Goal: Task Accomplishment & Management: Complete application form

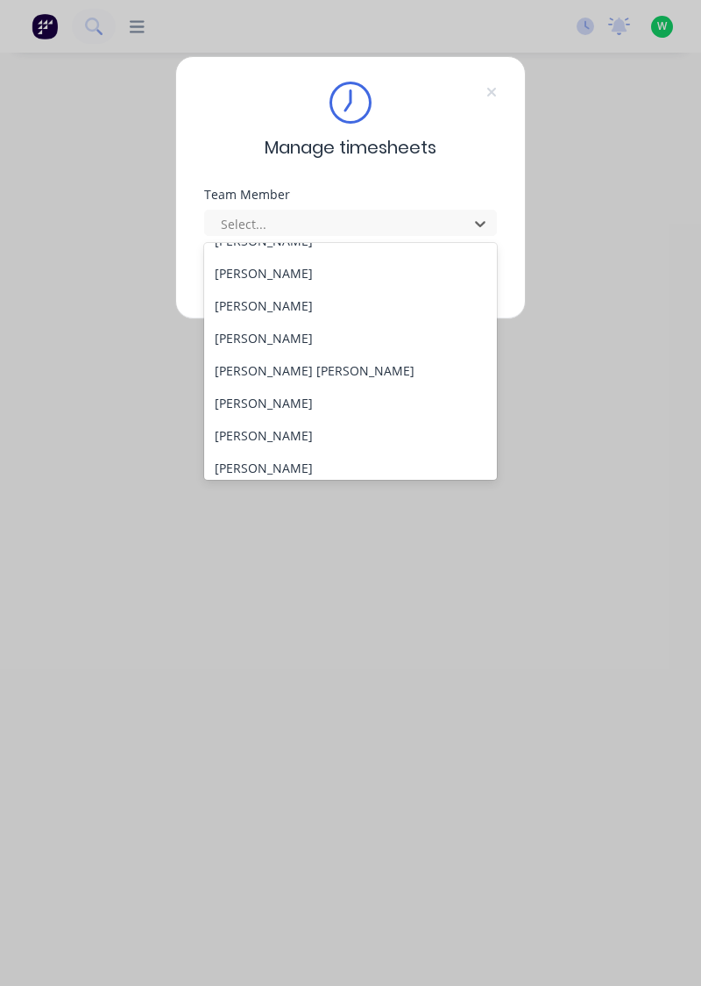
scroll to position [219, 0]
click at [263, 374] on div "[PERSON_NAME] [PERSON_NAME]" at bounding box center [351, 368] width 294 height 32
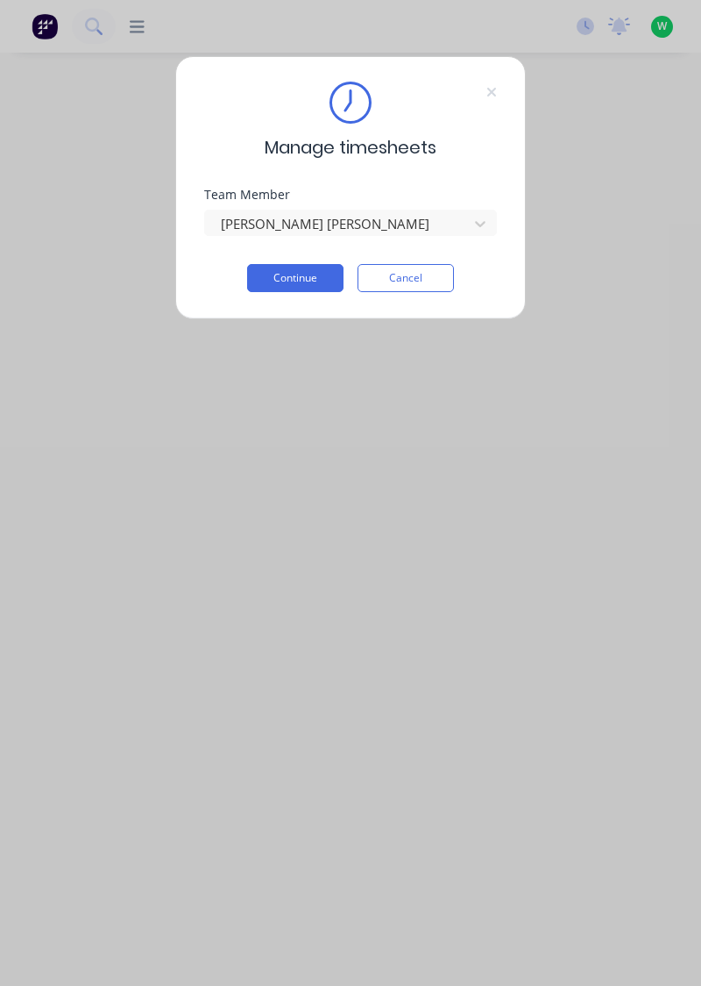
click at [293, 273] on button "Continue" at bounding box center [295, 278] width 96 height 28
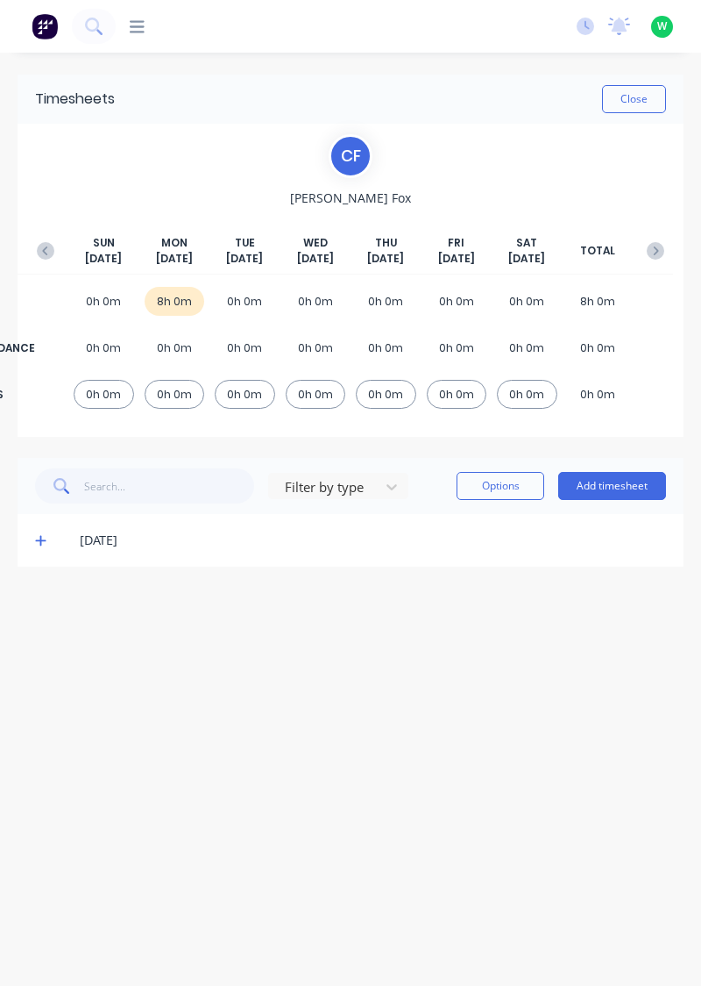
click at [623, 484] on button "Add timesheet" at bounding box center [613, 486] width 108 height 28
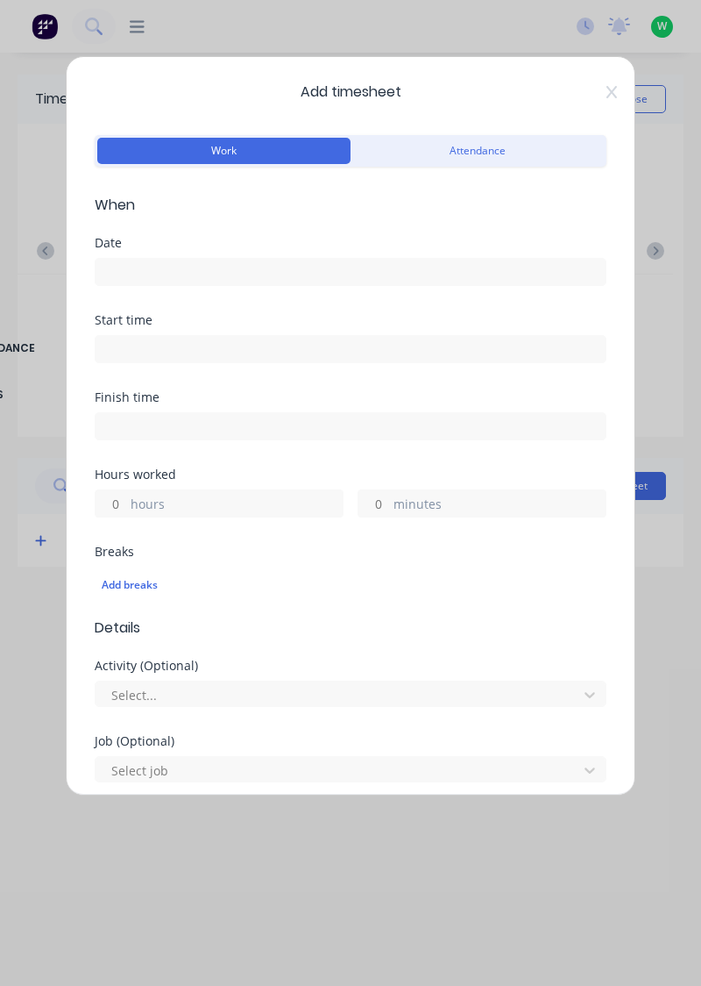
click at [360, 277] on input at bounding box center [351, 272] width 510 height 26
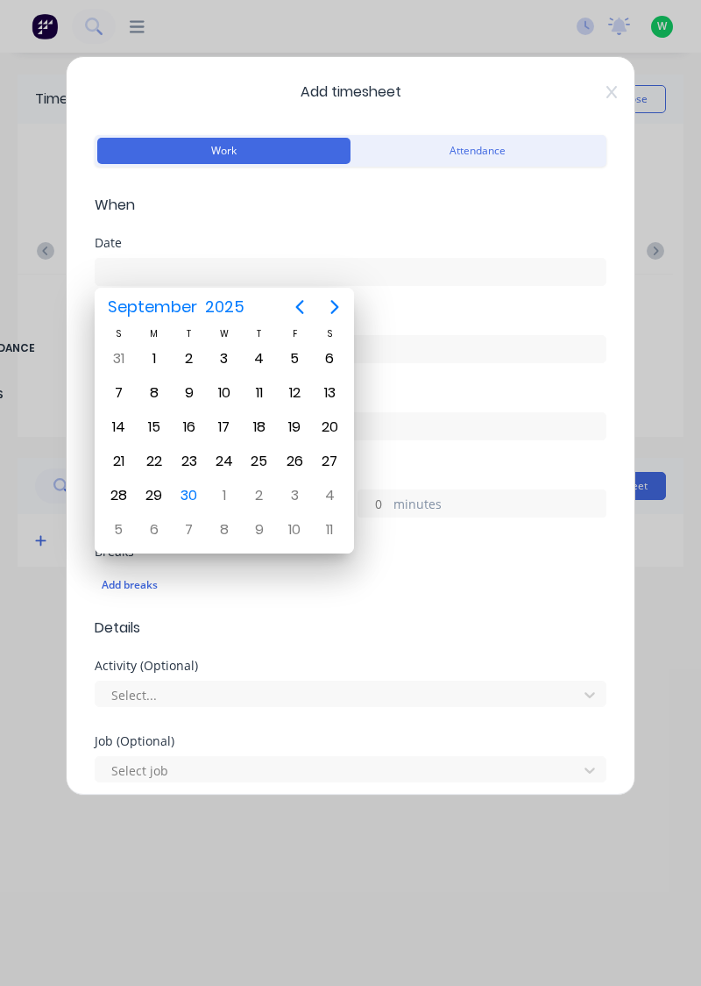
click at [187, 489] on div "30" at bounding box center [189, 495] width 26 height 26
type input "[DATE]"
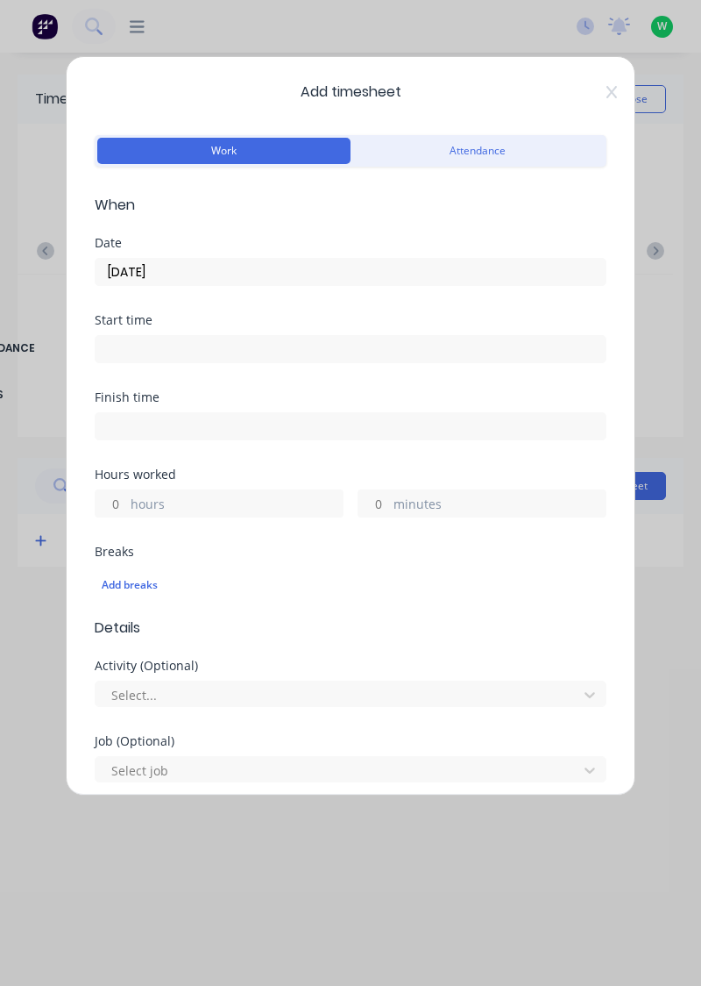
click at [245, 504] on label "hours" at bounding box center [237, 506] width 212 height 22
click at [126, 504] on input "hours" at bounding box center [111, 503] width 31 height 26
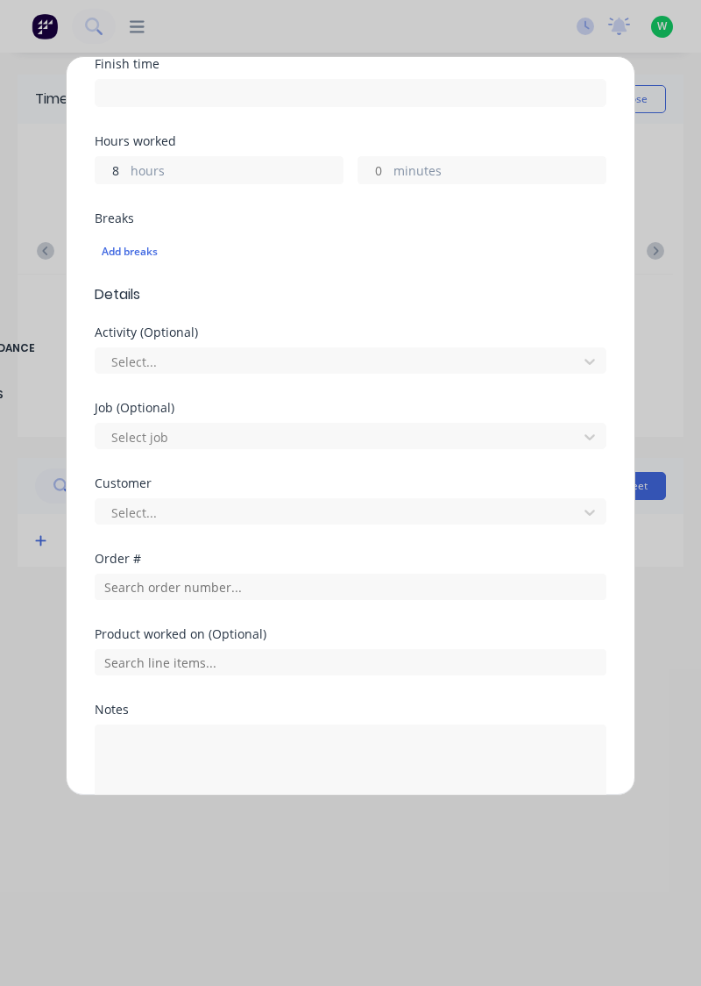
scroll to position [433, 0]
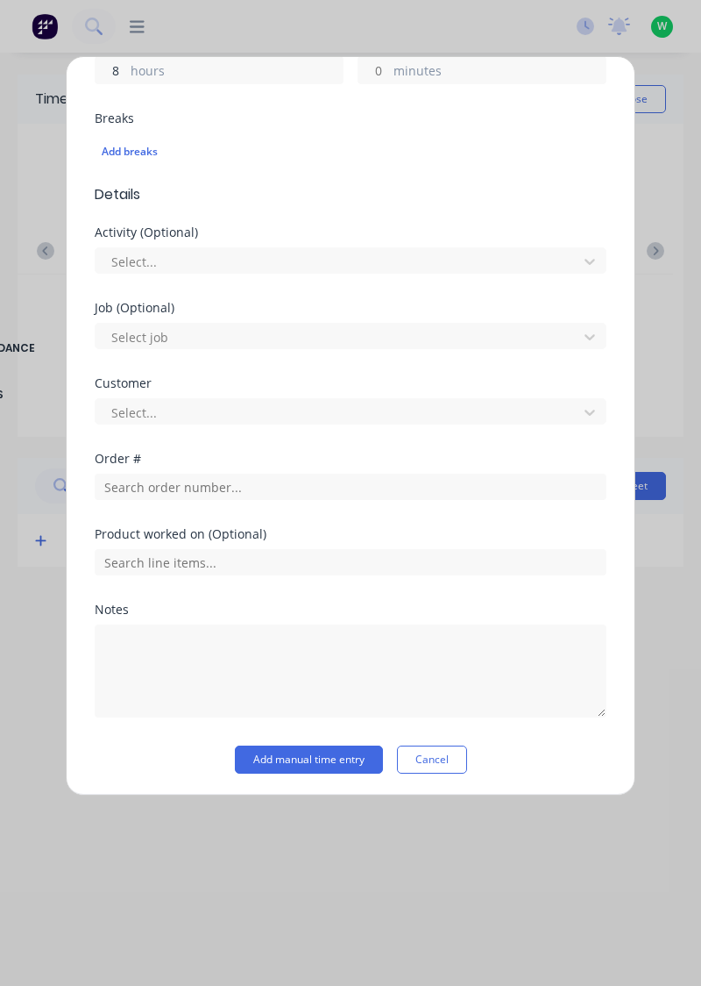
type input "8"
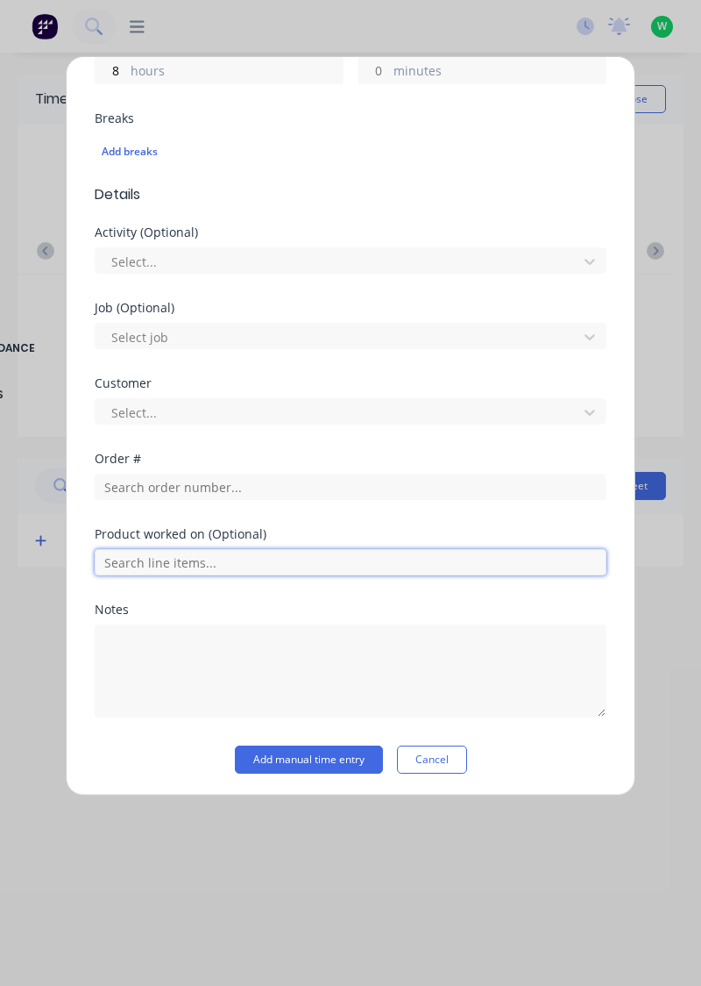
click at [382, 566] on input "text" at bounding box center [351, 562] width 512 height 26
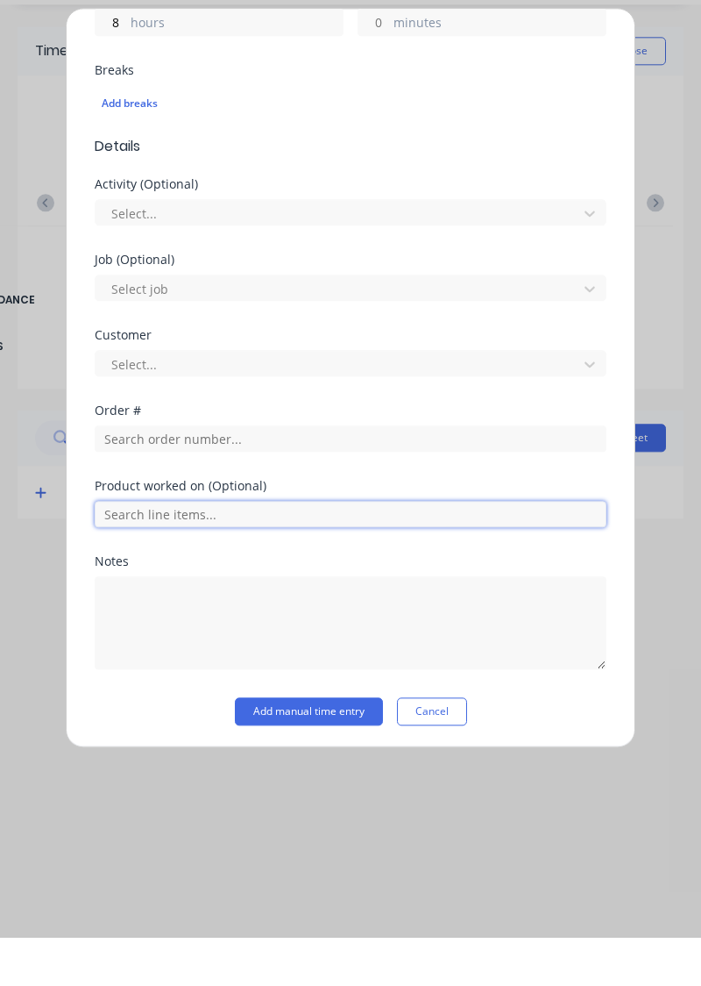
scroll to position [378, 0]
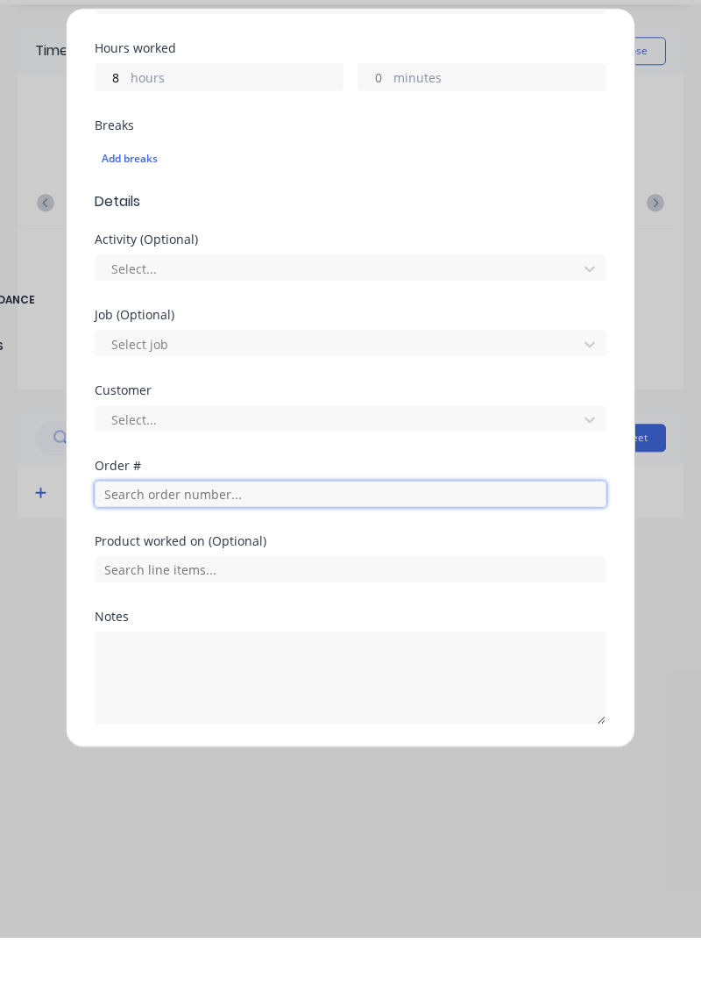
click at [359, 542] on input "text" at bounding box center [351, 542] width 512 height 26
type input "17943"
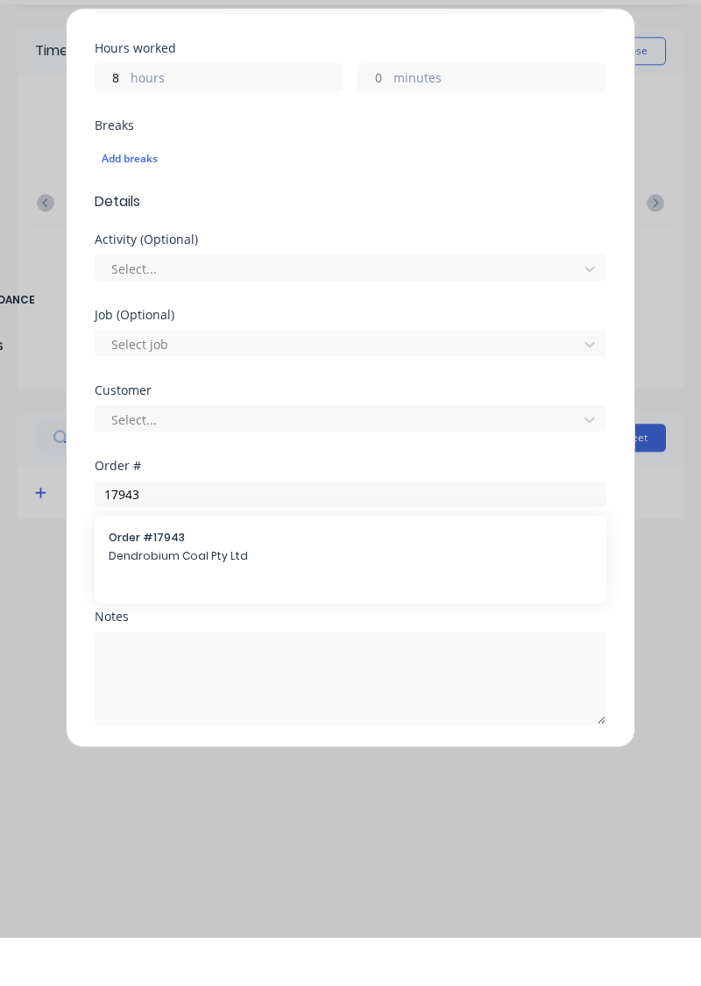
click at [277, 586] on span "Order # 17943" at bounding box center [351, 586] width 484 height 16
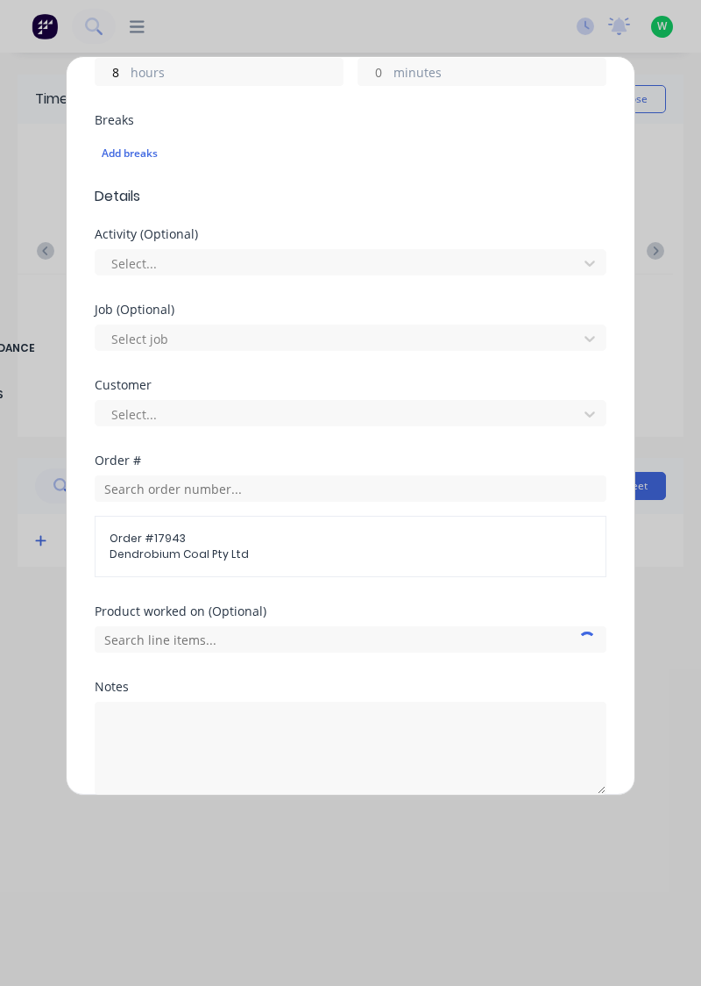
scroll to position [452, 0]
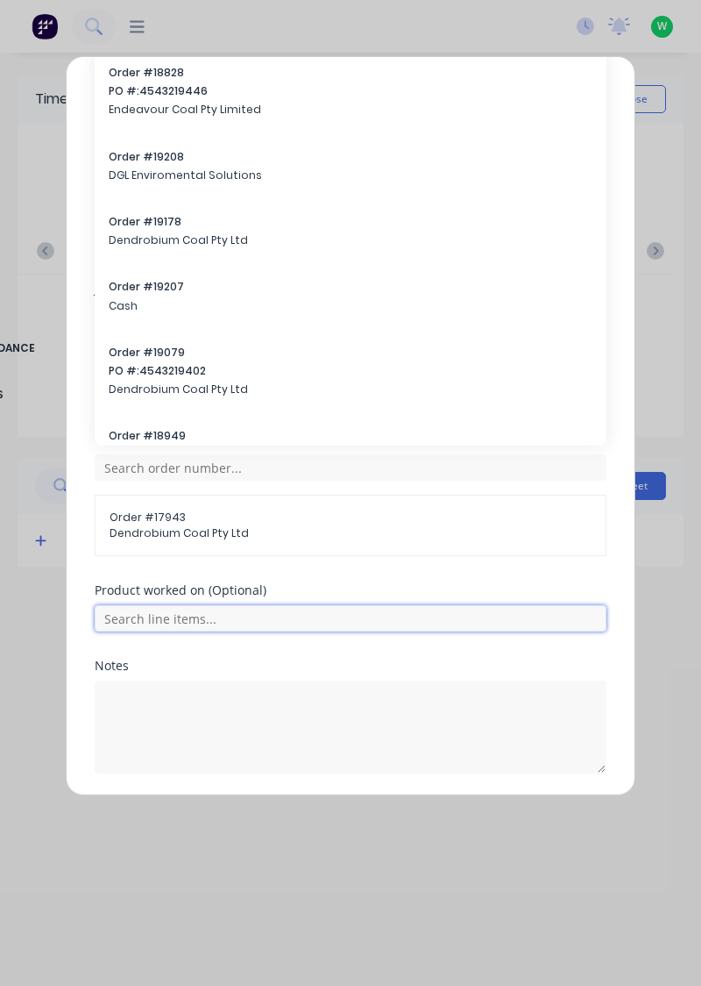
click at [472, 621] on input "text" at bounding box center [351, 618] width 512 height 26
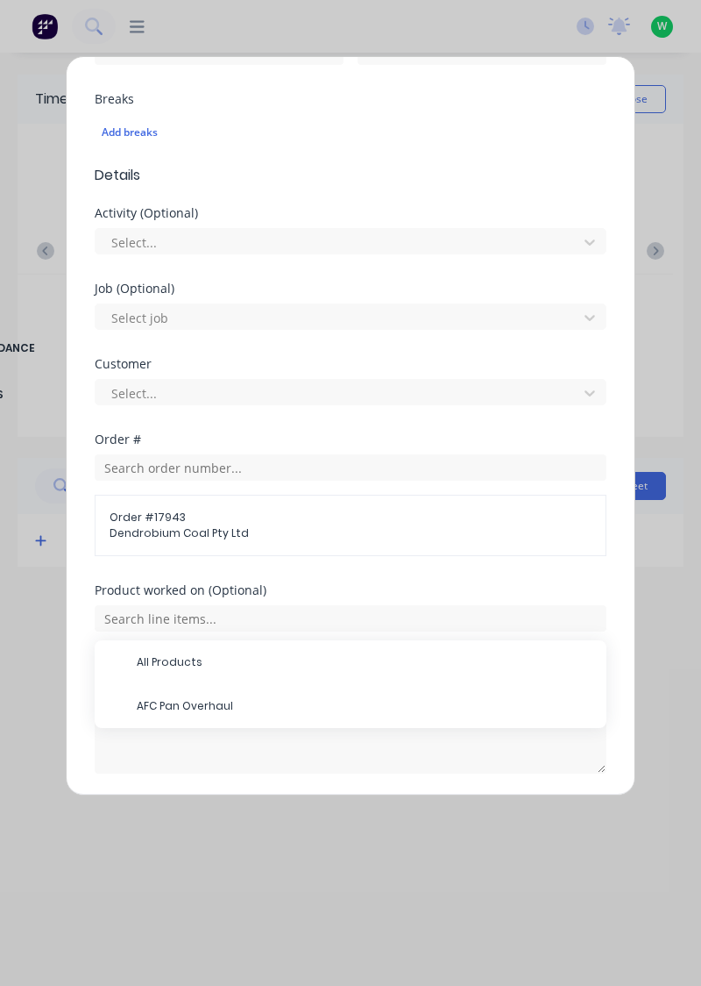
click at [239, 700] on span "AFC Pan Overhaul" at bounding box center [365, 706] width 456 height 16
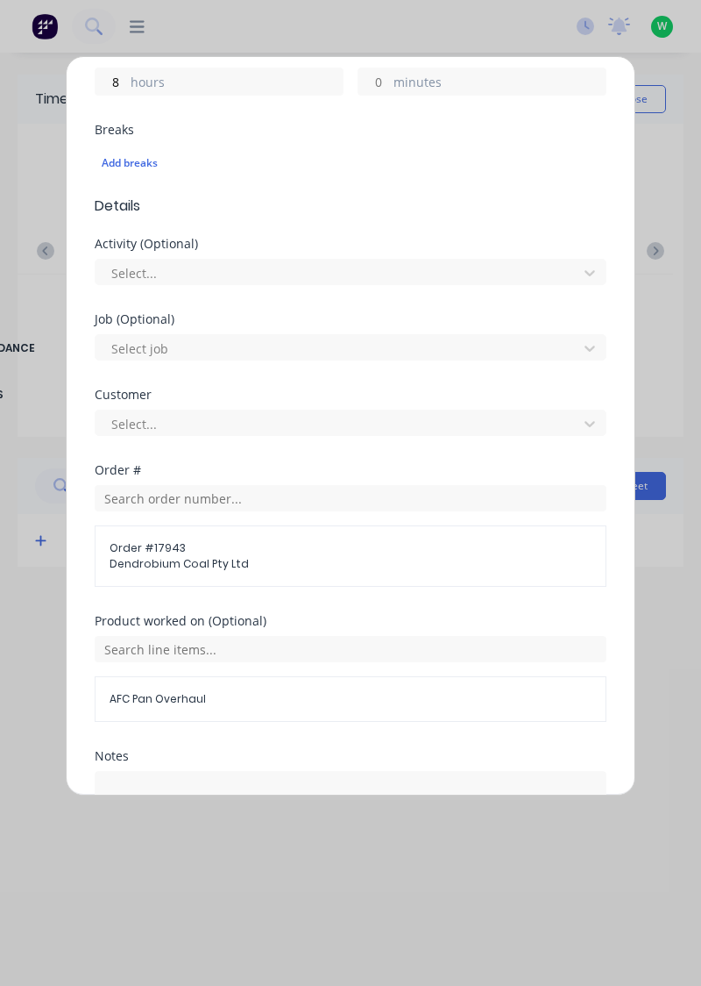
scroll to position [512, 0]
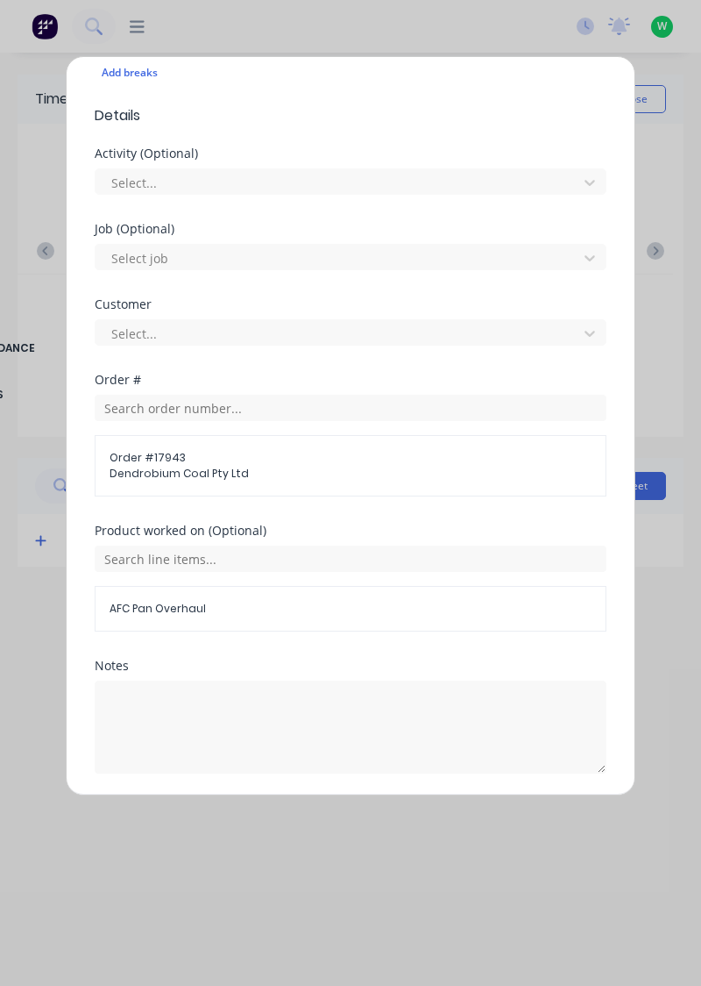
click at [320, 815] on button "Add manual time entry" at bounding box center [309, 815] width 148 height 28
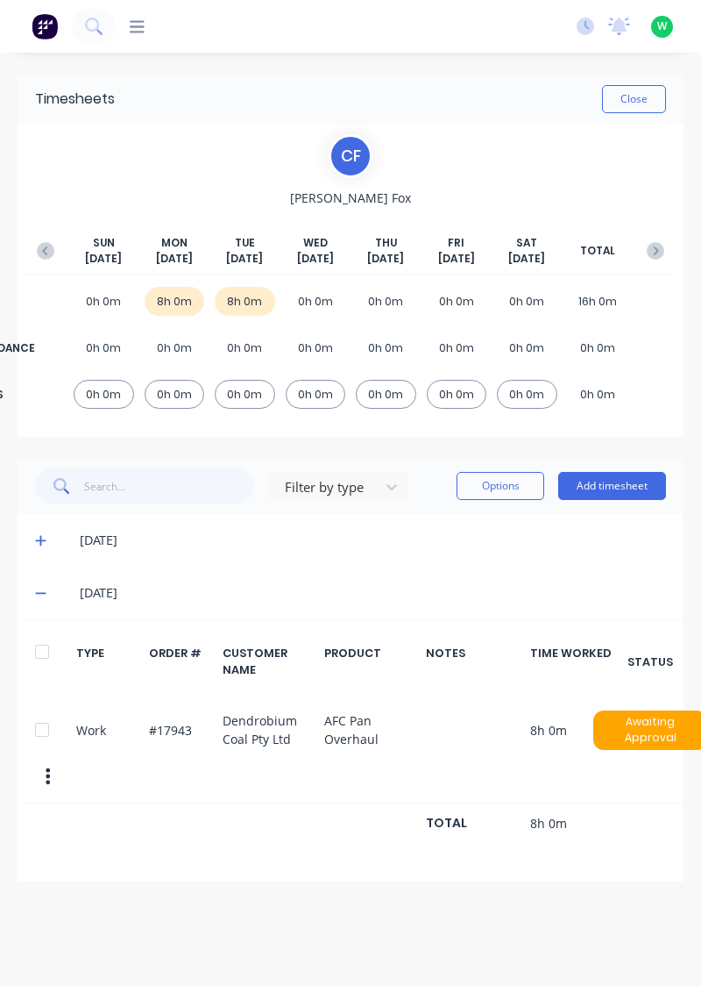
click at [44, 584] on span at bounding box center [43, 593] width 17 height 18
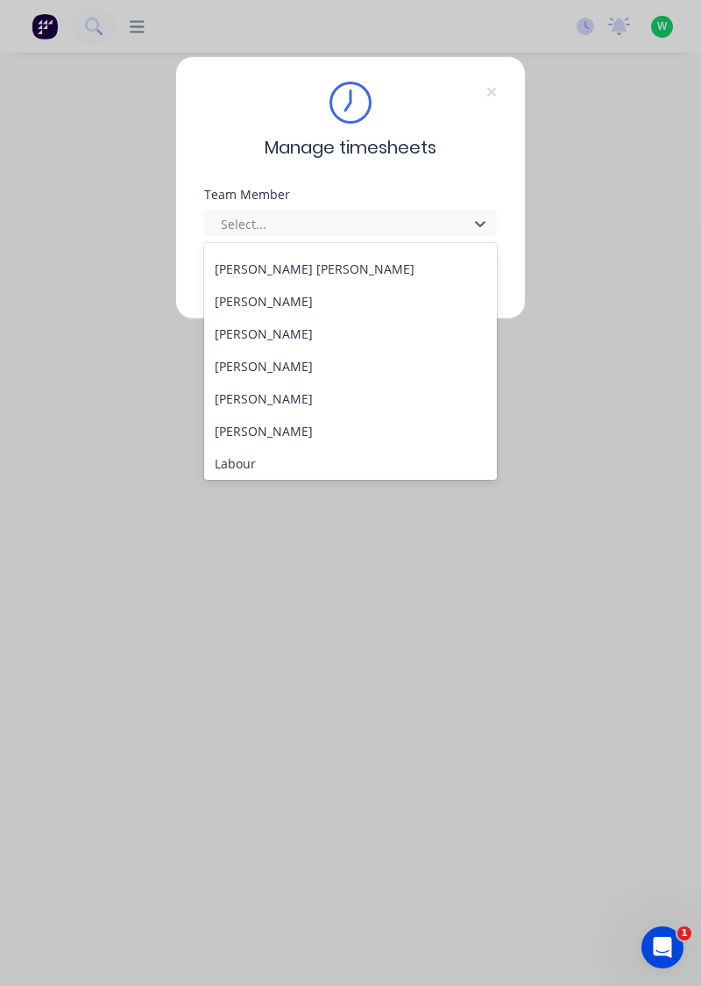
scroll to position [296, 0]
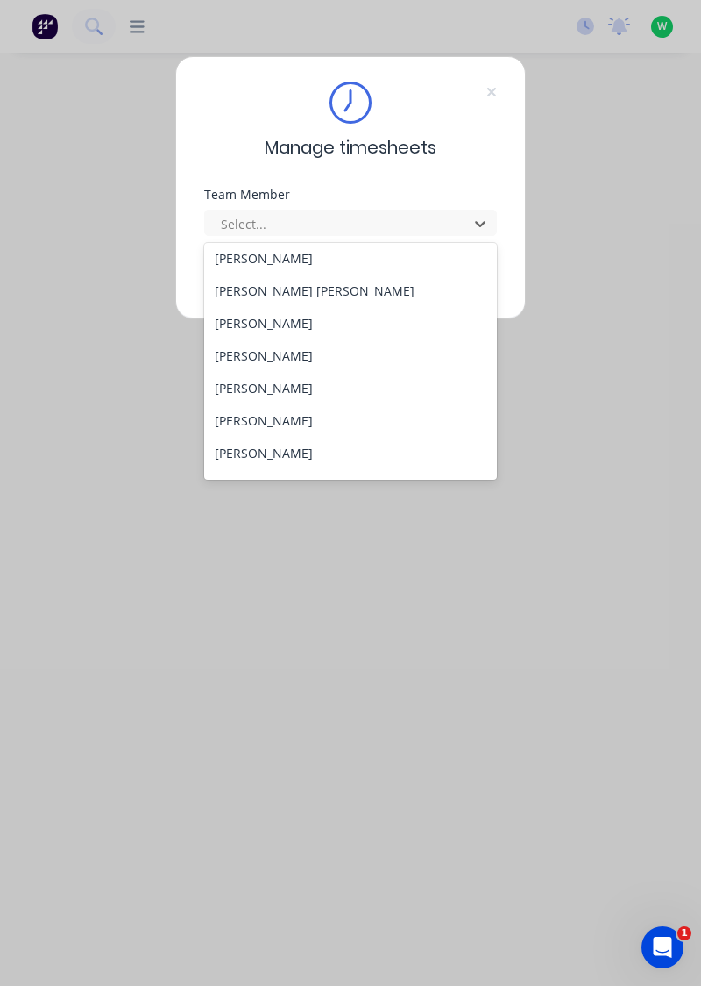
click at [217, 349] on div "[PERSON_NAME]" at bounding box center [351, 355] width 294 height 32
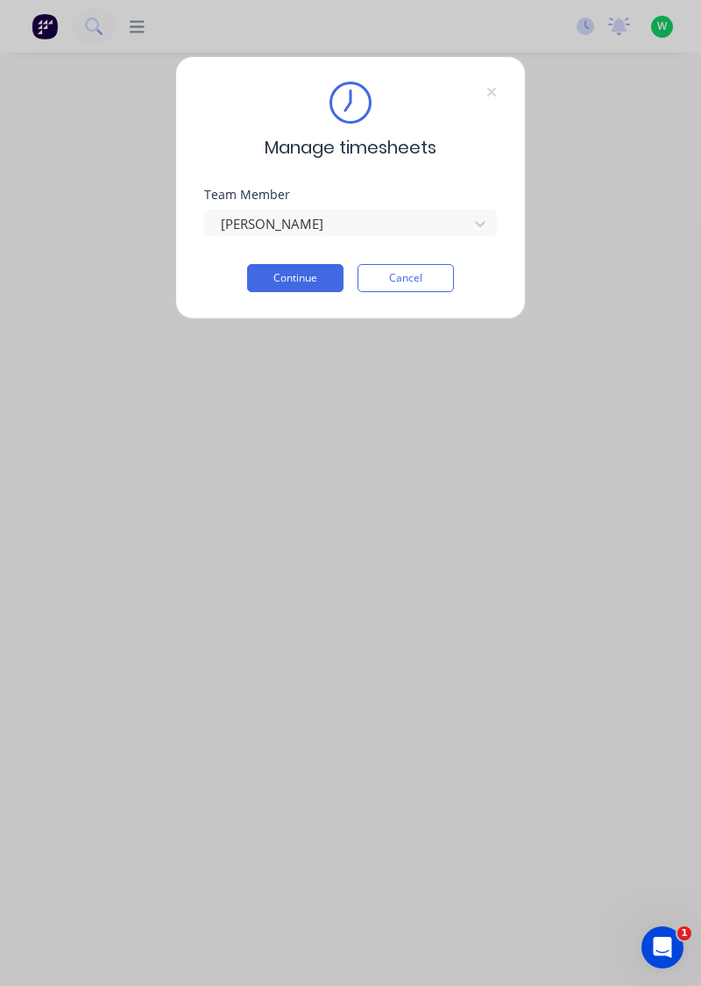
click at [256, 268] on button "Continue" at bounding box center [295, 278] width 96 height 28
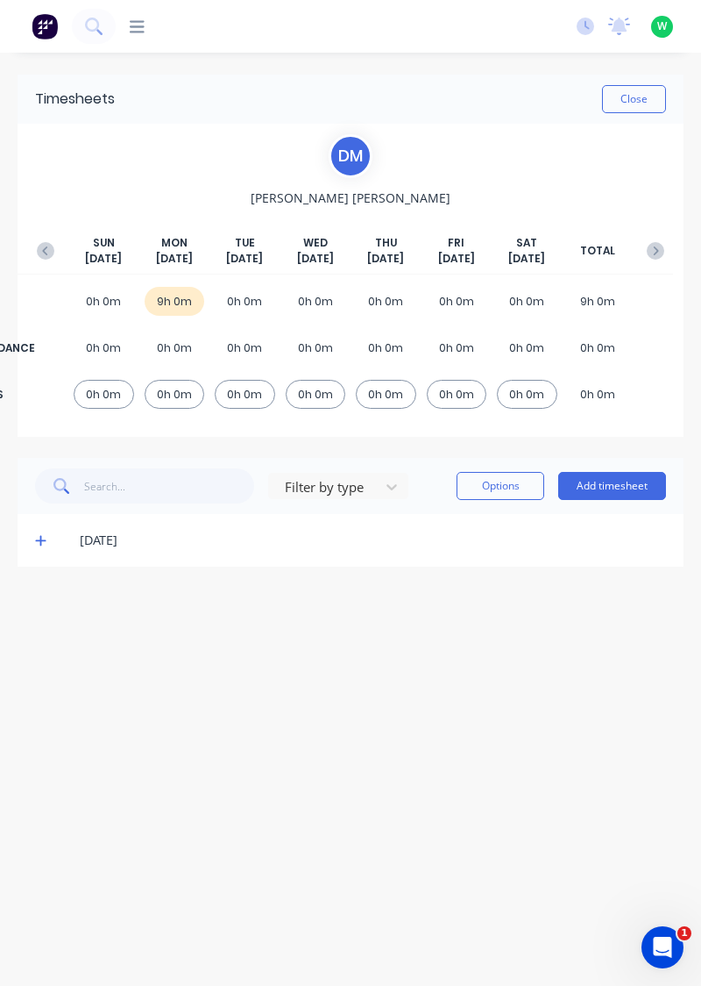
click at [630, 483] on button "Add timesheet" at bounding box center [613, 486] width 108 height 28
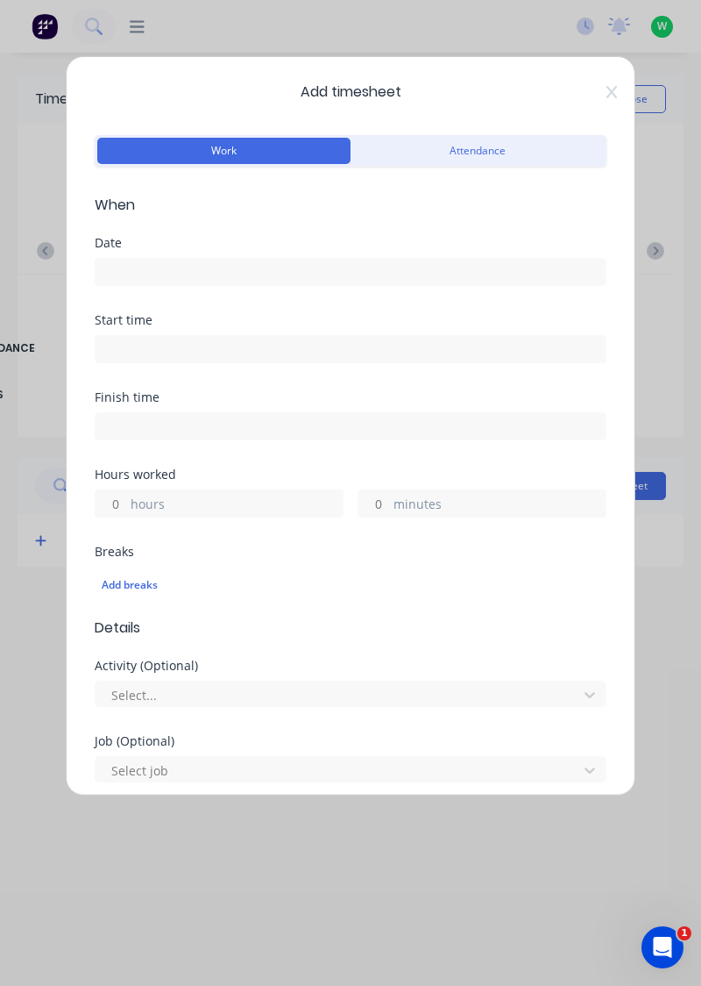
click at [163, 279] on input at bounding box center [351, 272] width 510 height 26
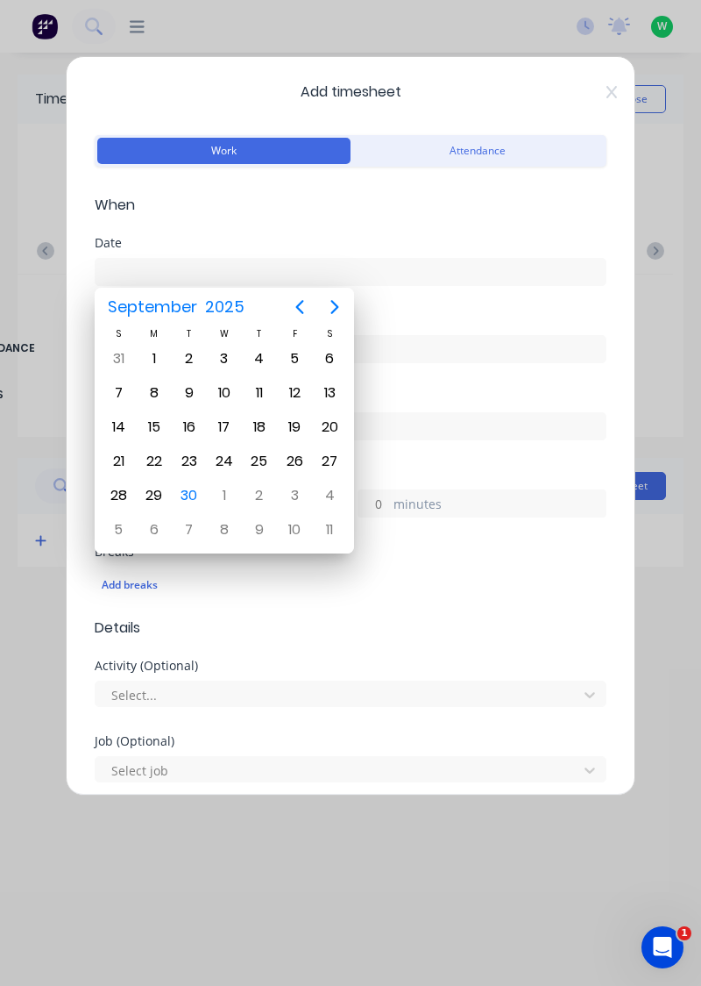
click at [188, 488] on div "30" at bounding box center [189, 495] width 26 height 26
type input "[DATE]"
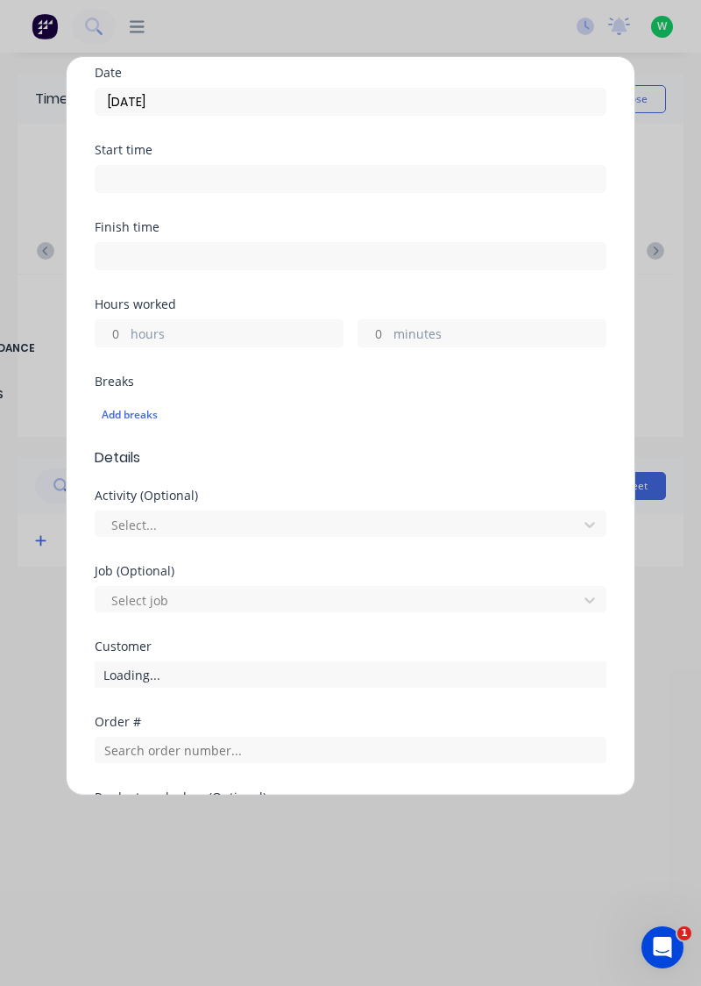
scroll to position [173, 0]
click at [194, 335] on label "hours" at bounding box center [237, 333] width 212 height 22
click at [126, 335] on input "hours" at bounding box center [111, 330] width 31 height 26
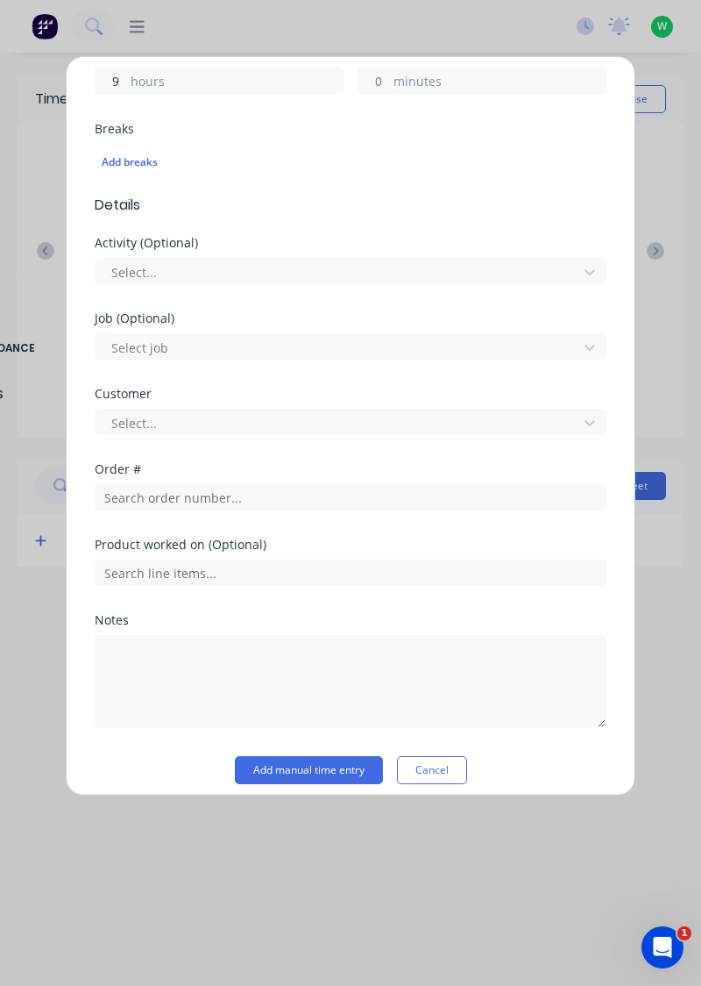
scroll to position [423, 0]
type input "9"
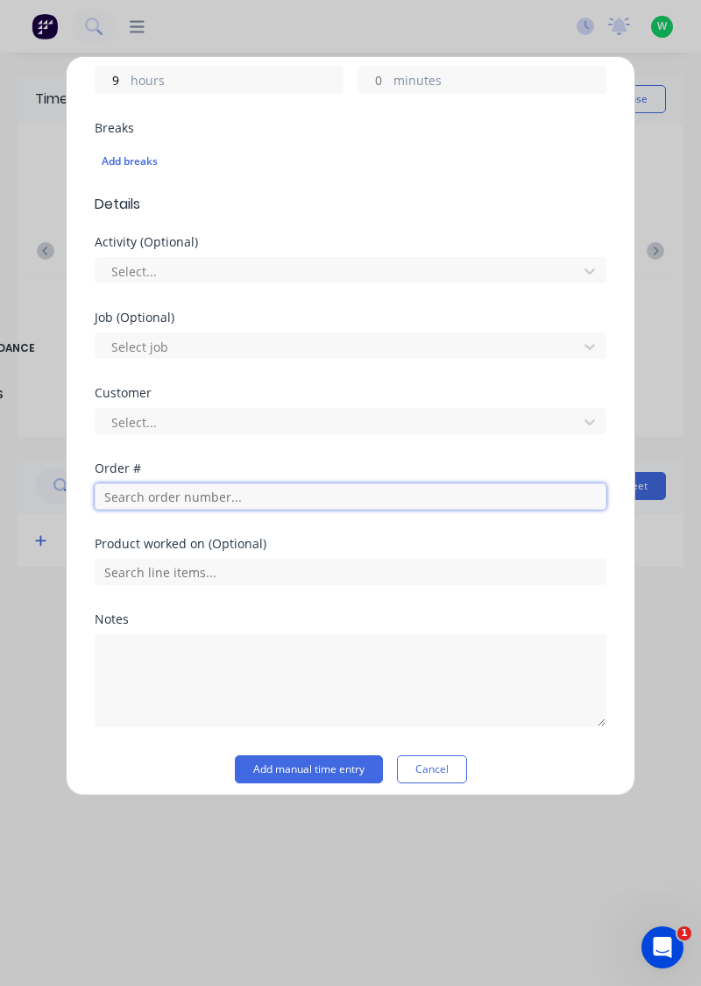
click at [198, 496] on input "text" at bounding box center [351, 496] width 512 height 26
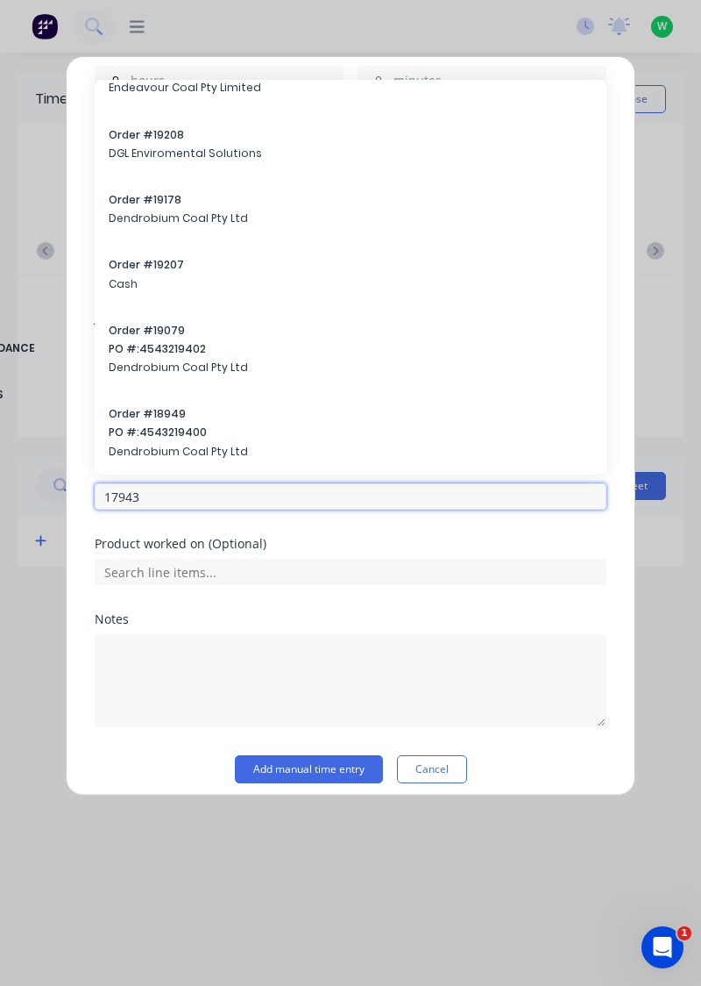
scroll to position [75, 0]
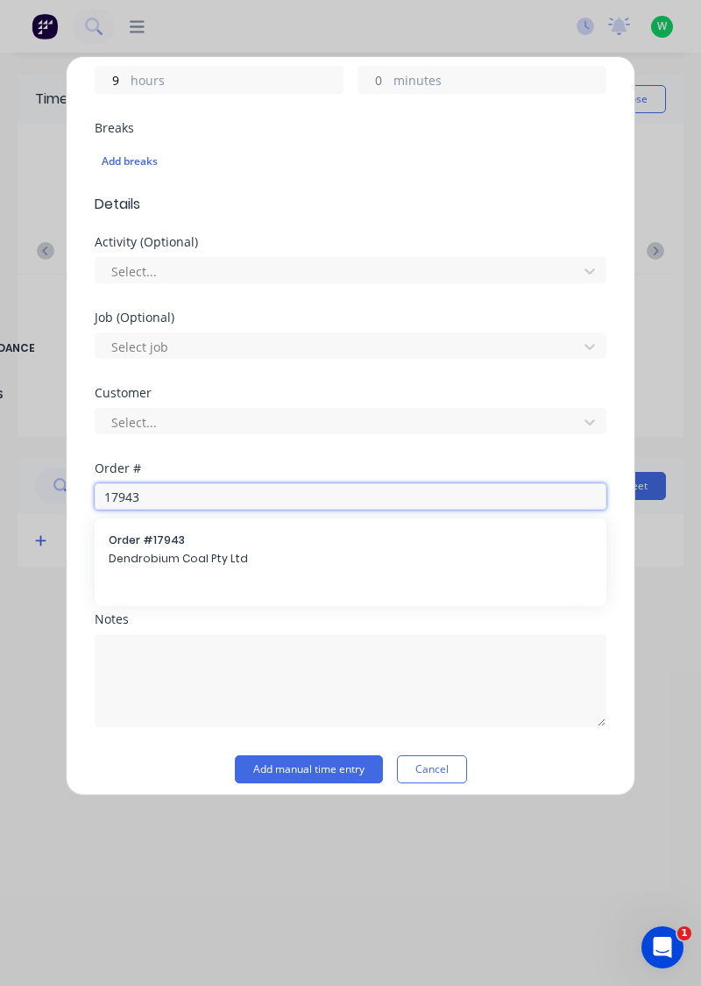
type input "17943"
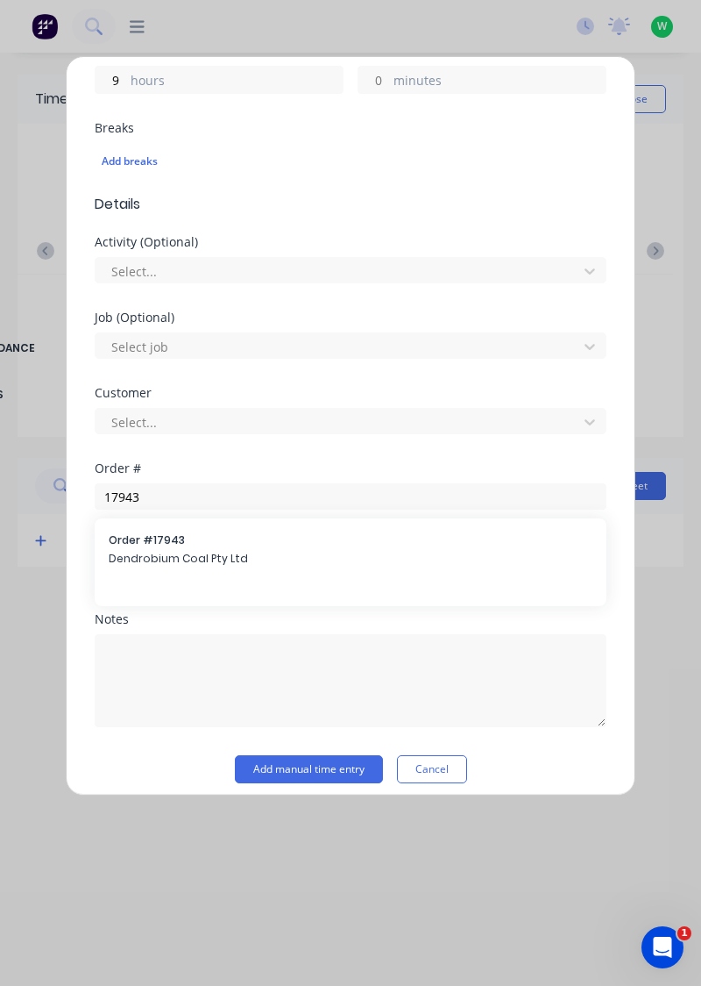
click at [216, 551] on span "Dendrobium Coal Pty Ltd" at bounding box center [351, 559] width 484 height 16
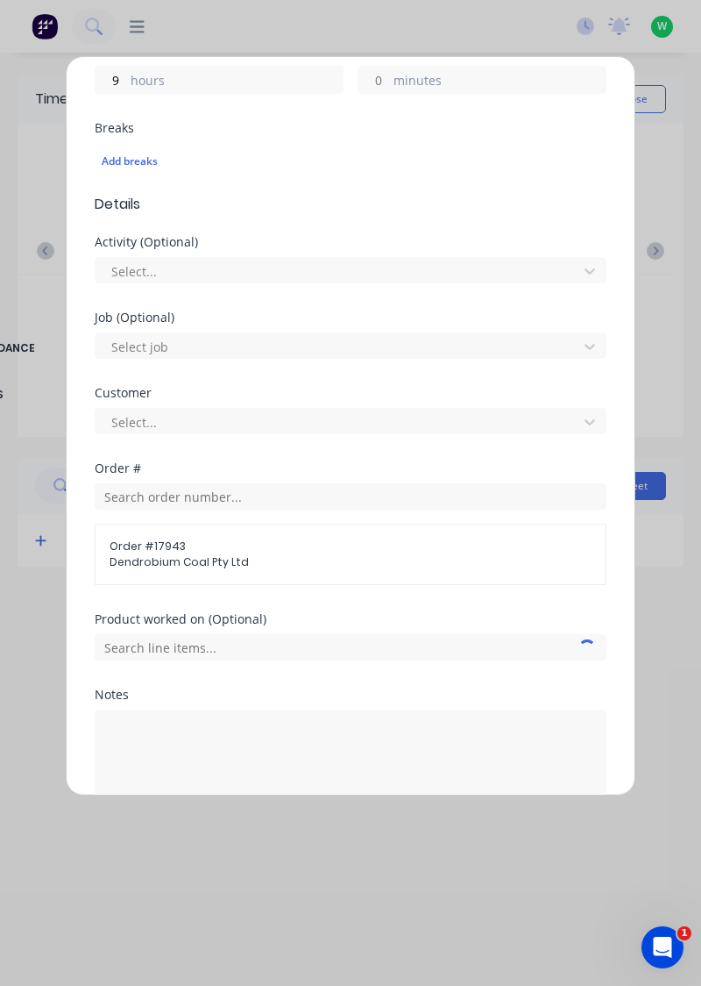
scroll to position [508, 0]
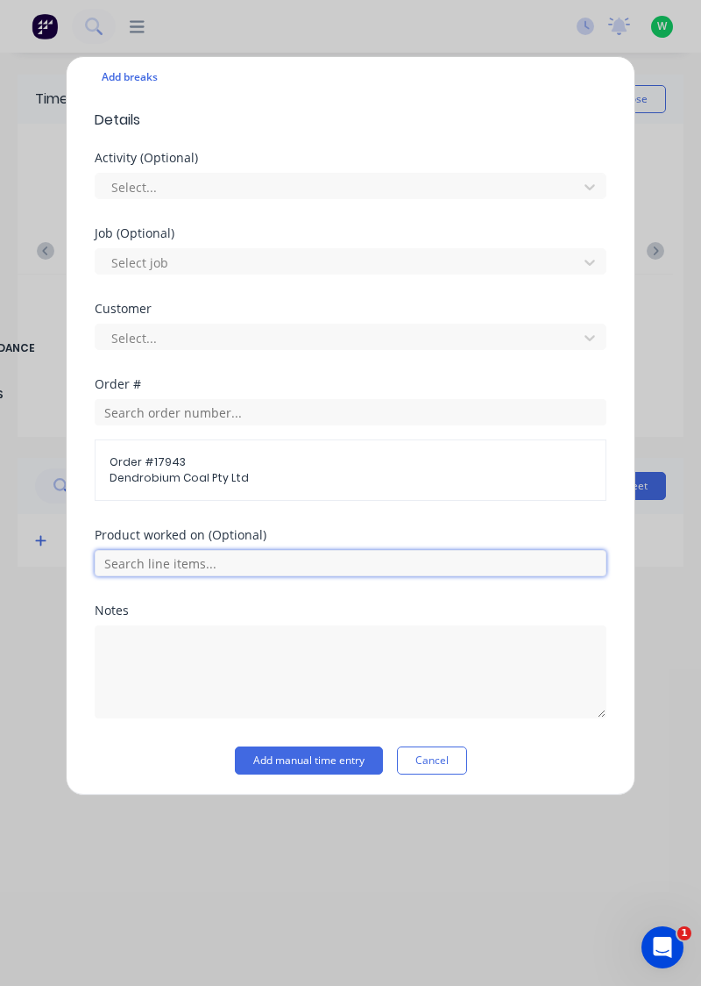
click at [287, 555] on input "text" at bounding box center [351, 563] width 512 height 26
click at [248, 562] on input "text" at bounding box center [351, 563] width 512 height 26
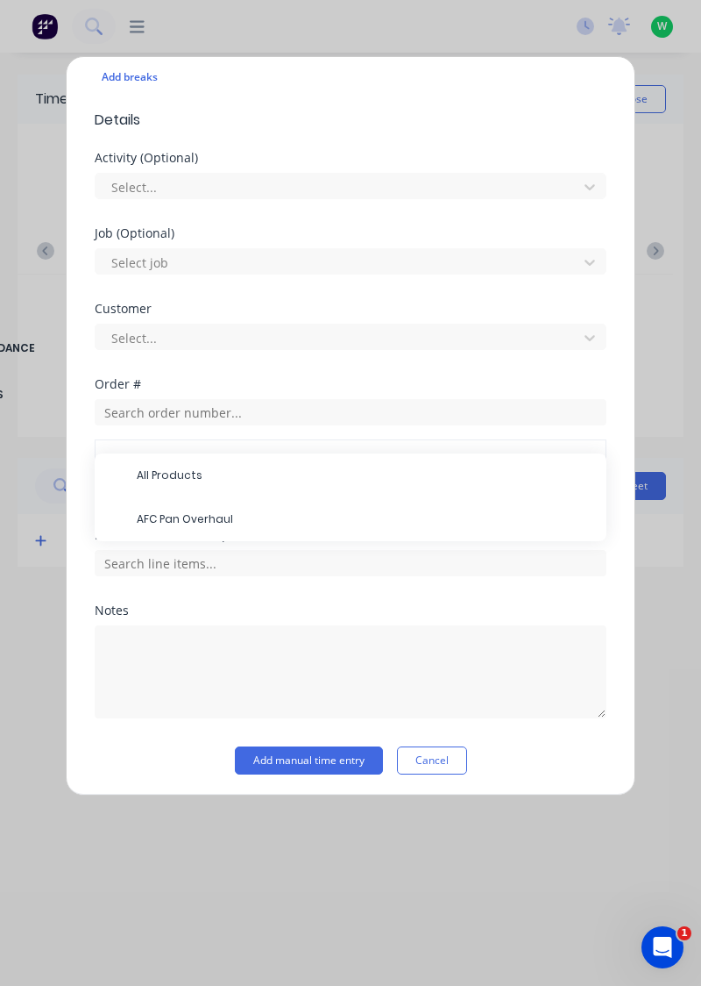
click at [212, 512] on span "AFC Pan Overhaul" at bounding box center [365, 519] width 456 height 16
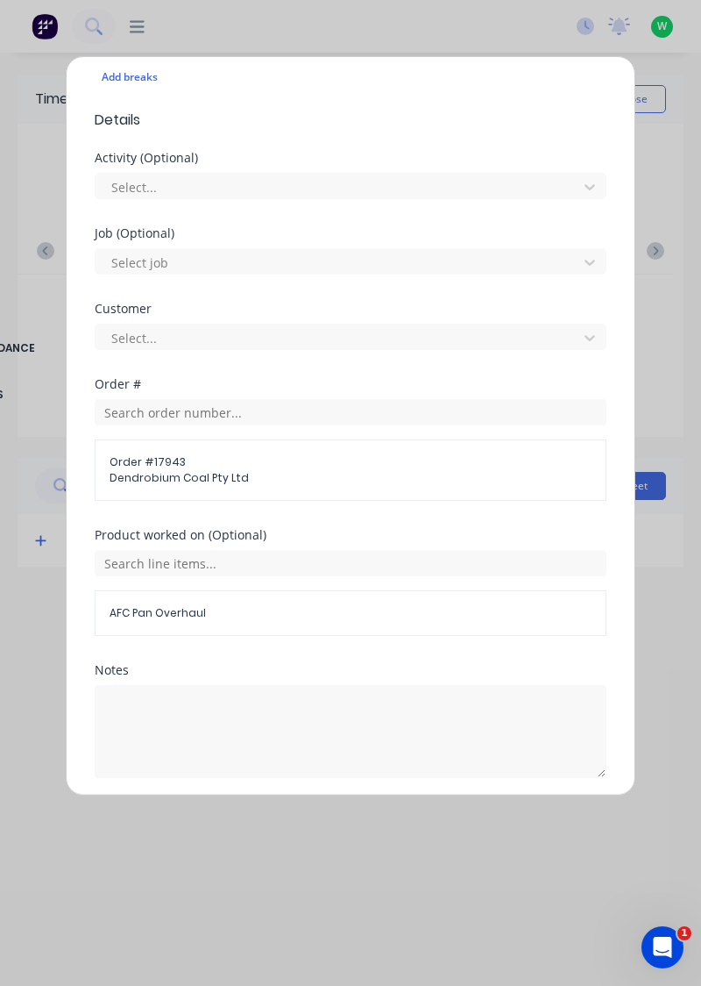
scroll to position [566, 0]
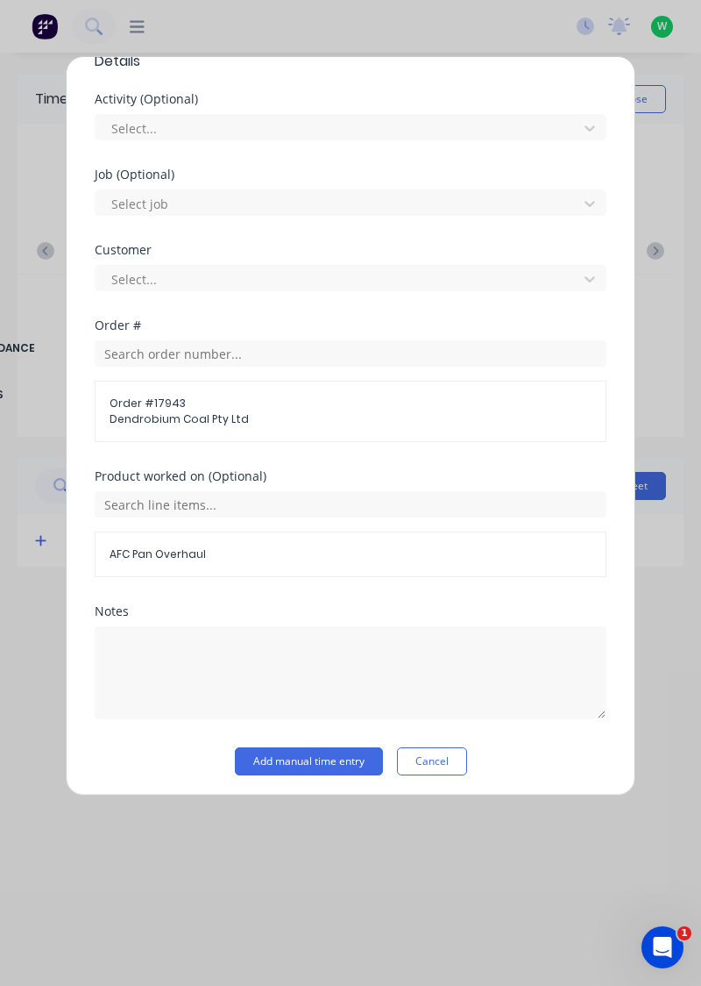
click at [340, 755] on button "Add manual time entry" at bounding box center [309, 761] width 148 height 28
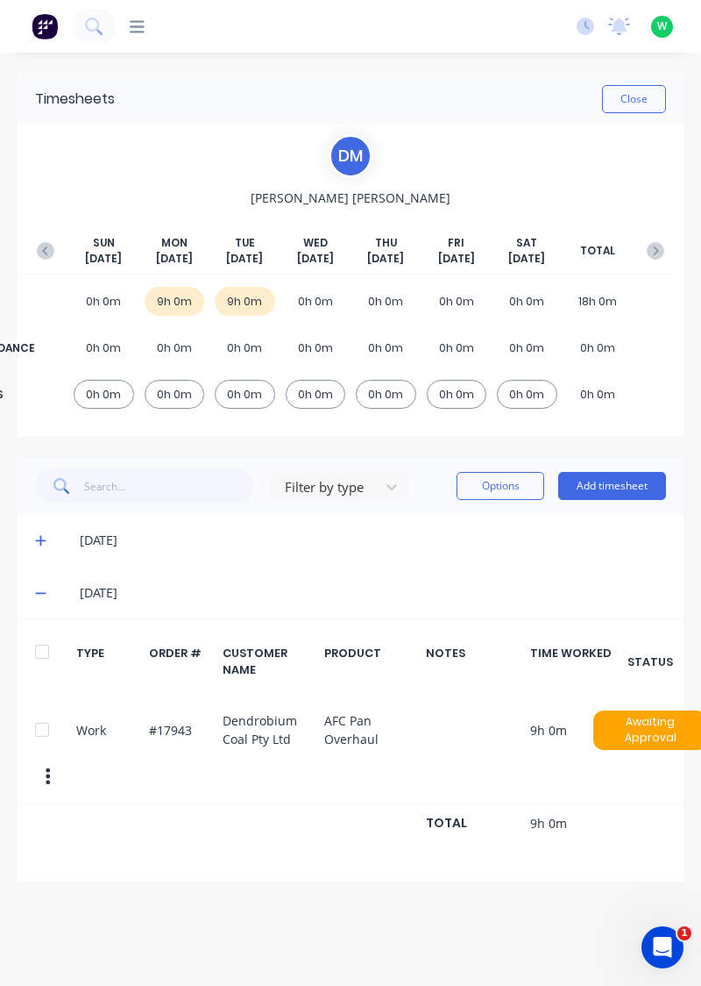
click at [44, 242] on icon "button" at bounding box center [46, 251] width 18 height 18
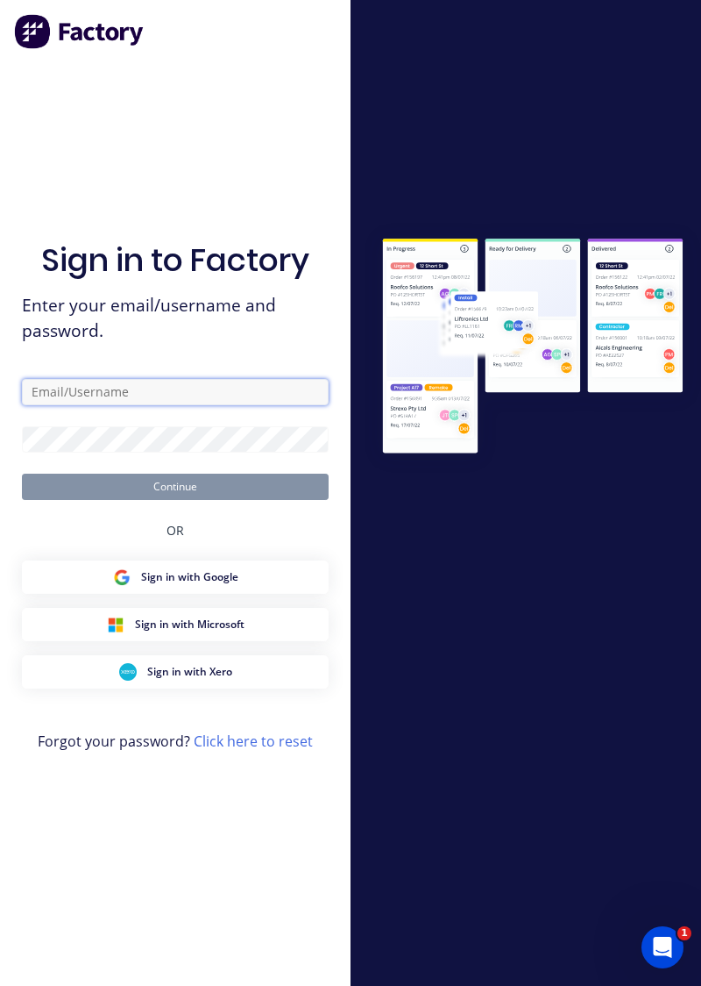
click at [53, 405] on input "text" at bounding box center [175, 392] width 307 height 26
type input "brettdean2023@gmail.com"
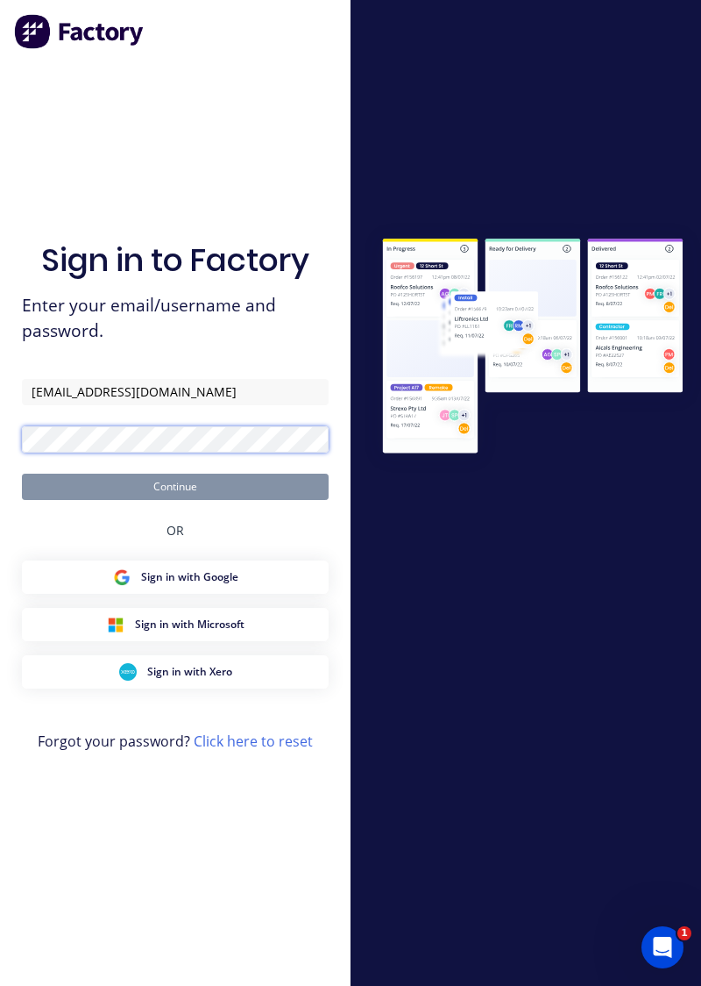
click at [22, 473] on button "Continue" at bounding box center [175, 486] width 307 height 26
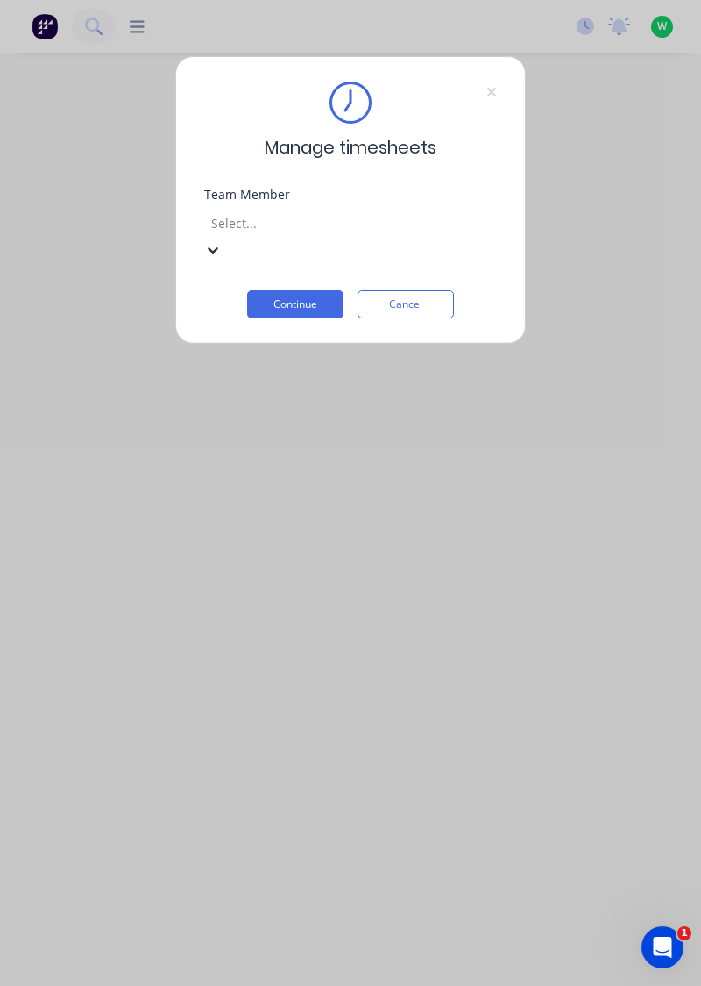
scroll to position [235, 0]
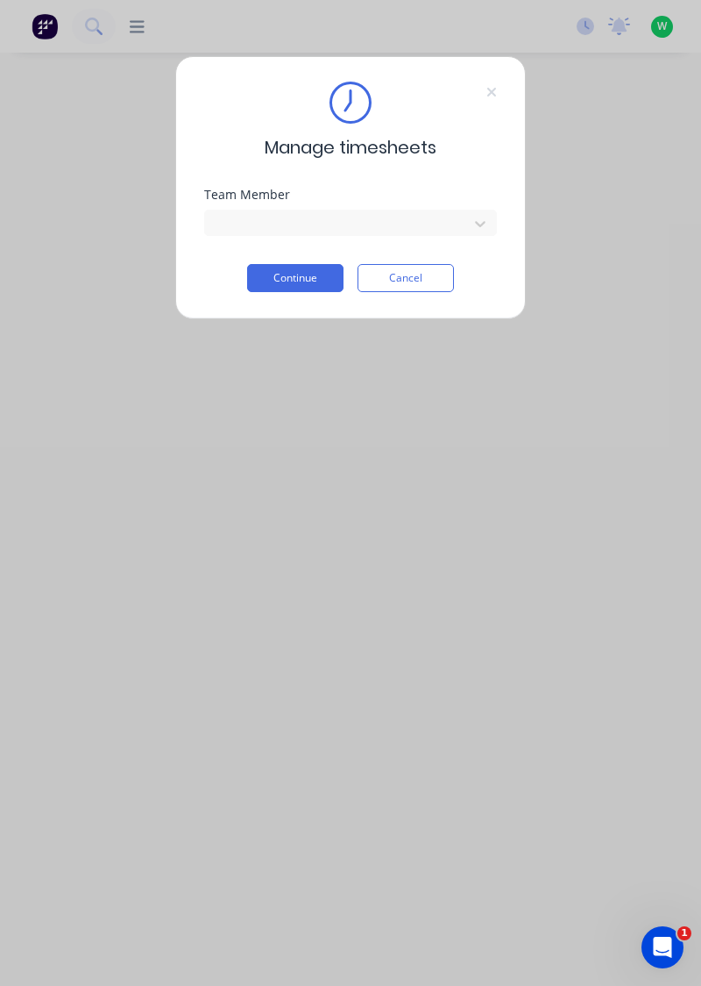
click at [259, 274] on button "Continue" at bounding box center [295, 278] width 96 height 28
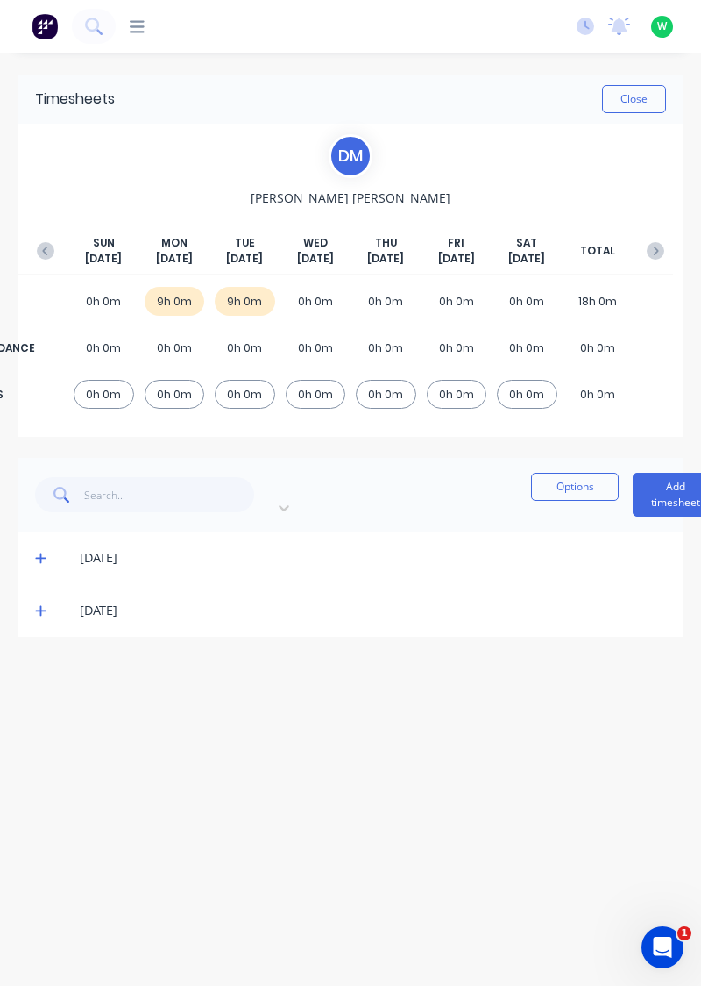
click at [40, 242] on icon "button" at bounding box center [46, 251] width 18 height 18
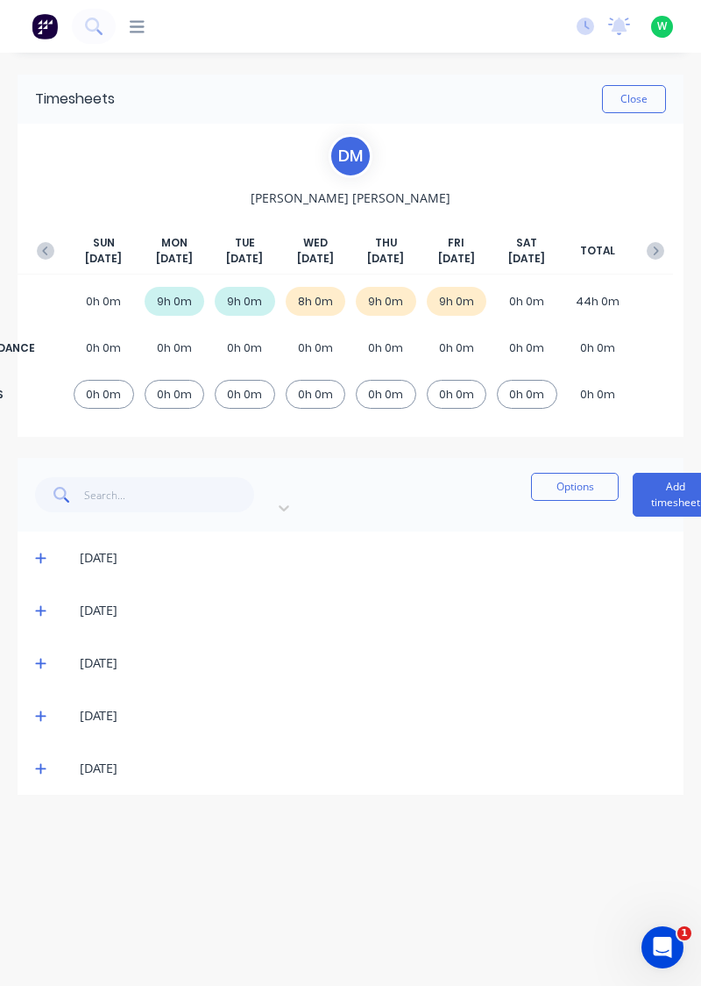
click at [319, 321] on div "WORK 0h 0m 9h 0m 9h 0m 8h 0m 9h 0m 9h 0m 0h 0m 44h 0m ATTENDANCE 0h 0m 0h 0m 0h…" at bounding box center [350, 347] width 645 height 132
click at [49, 654] on span at bounding box center [43, 663] width 17 height 18
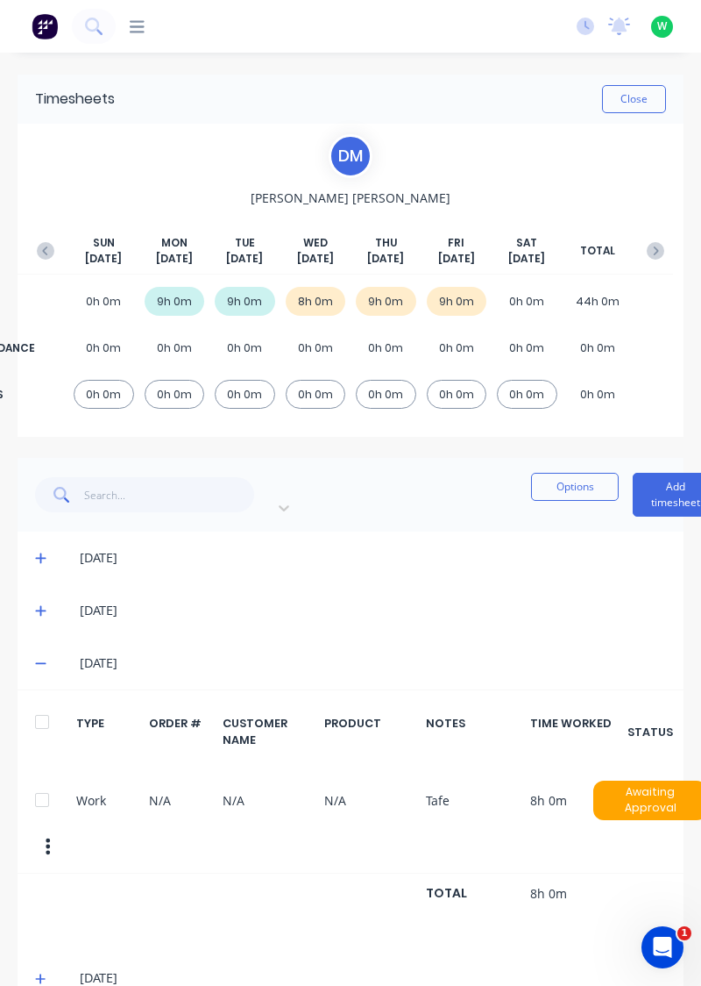
click at [40, 663] on icon at bounding box center [40, 664] width 11 height 2
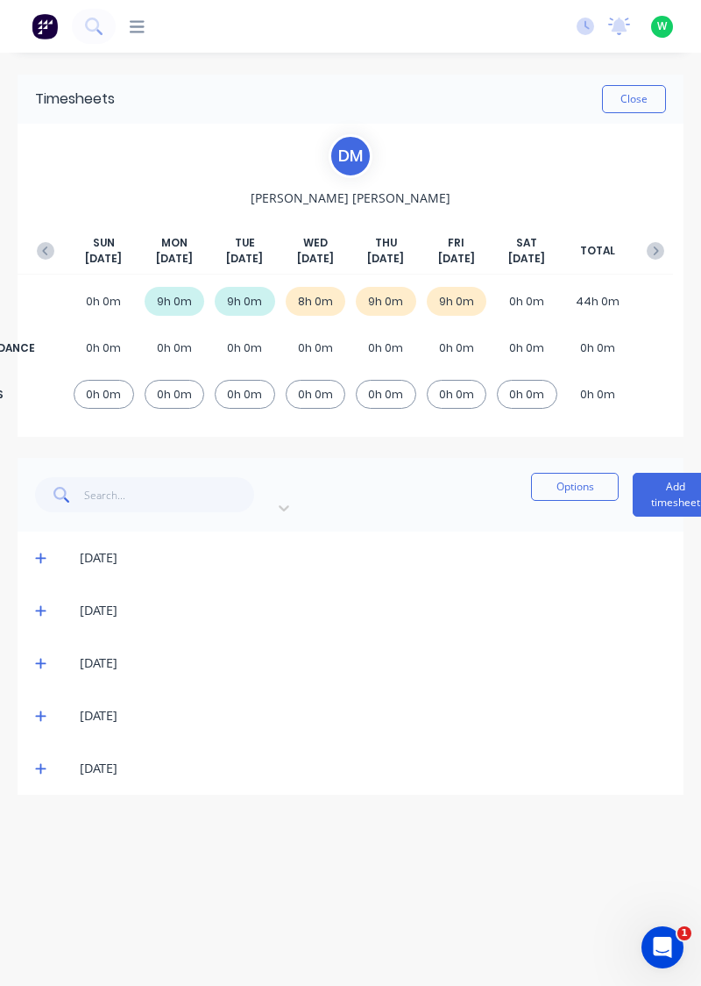
click at [635, 104] on button "Close" at bounding box center [634, 99] width 64 height 28
